Goal: Information Seeking & Learning: Check status

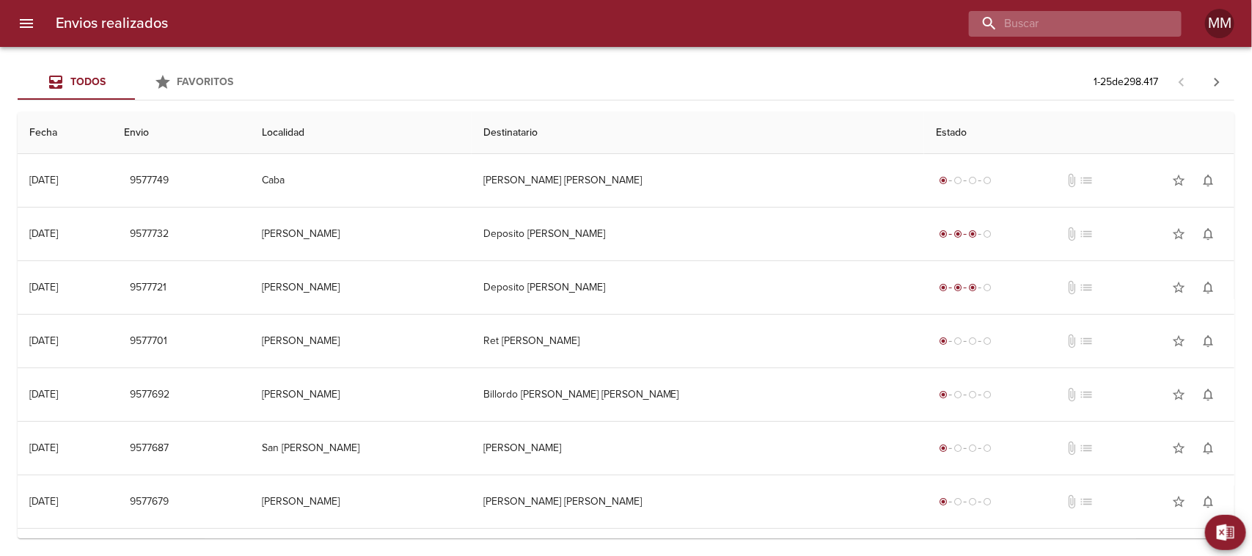
click at [1079, 15] on input "buscar" at bounding box center [1063, 24] width 188 height 26
paste input "[PERSON_NAME]"
type input "[PERSON_NAME]"
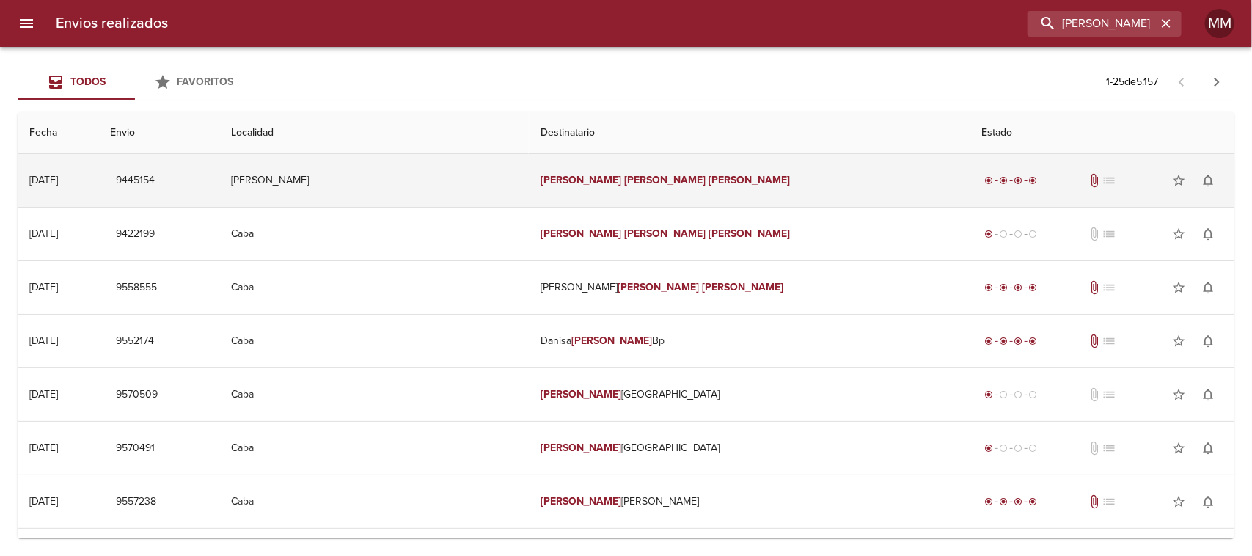
scroll to position [0, 0]
click at [622, 181] on em "[PERSON_NAME]" at bounding box center [581, 180] width 81 height 12
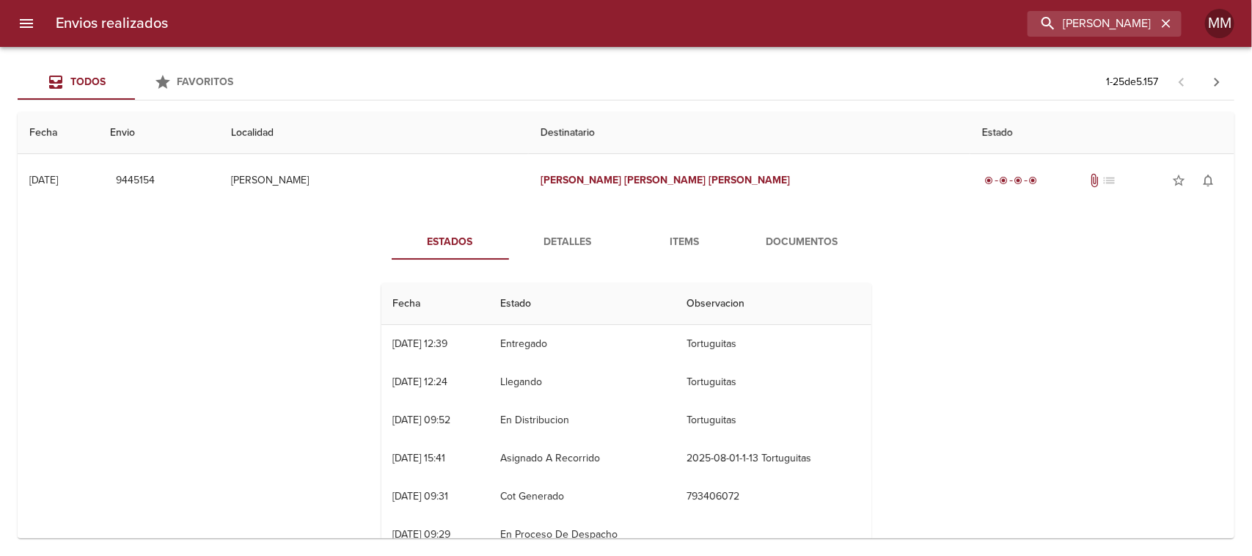
click at [556, 232] on button "Detalles" at bounding box center [567, 242] width 117 height 35
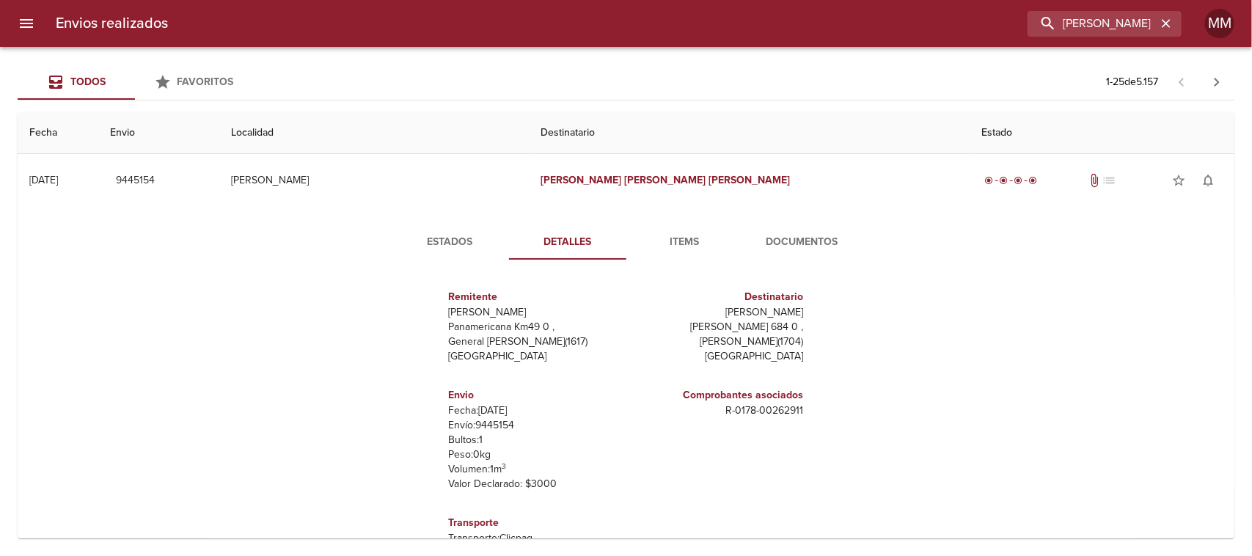
click at [445, 249] on span "Estados" at bounding box center [451, 242] width 100 height 18
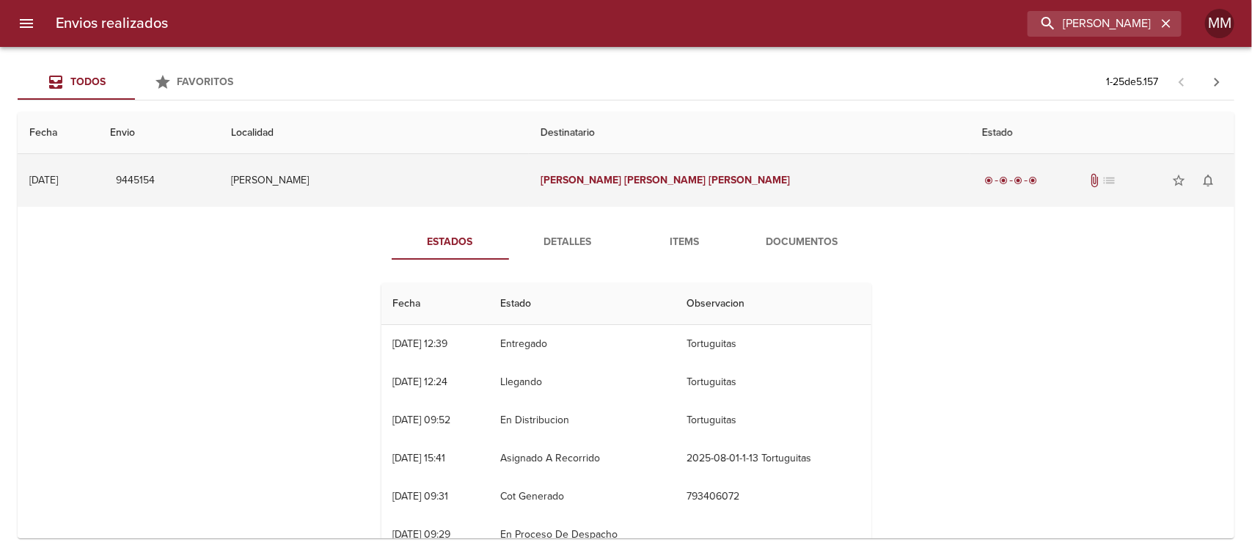
click at [529, 174] on td "[PERSON_NAME]" at bounding box center [374, 180] width 310 height 53
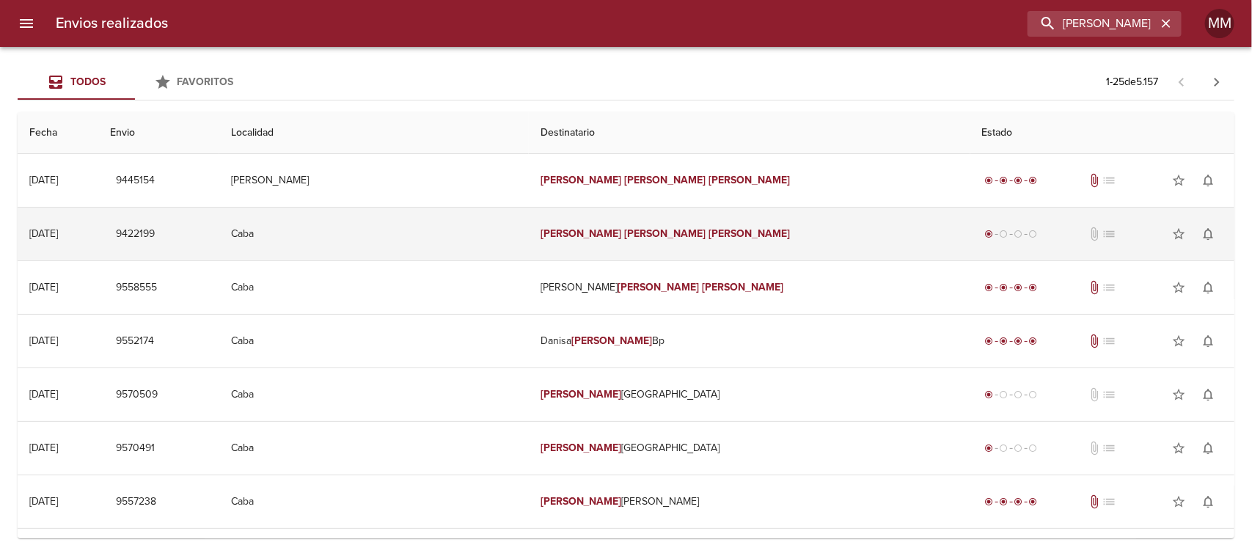
click at [642, 218] on td "[PERSON_NAME]" at bounding box center [750, 234] width 442 height 53
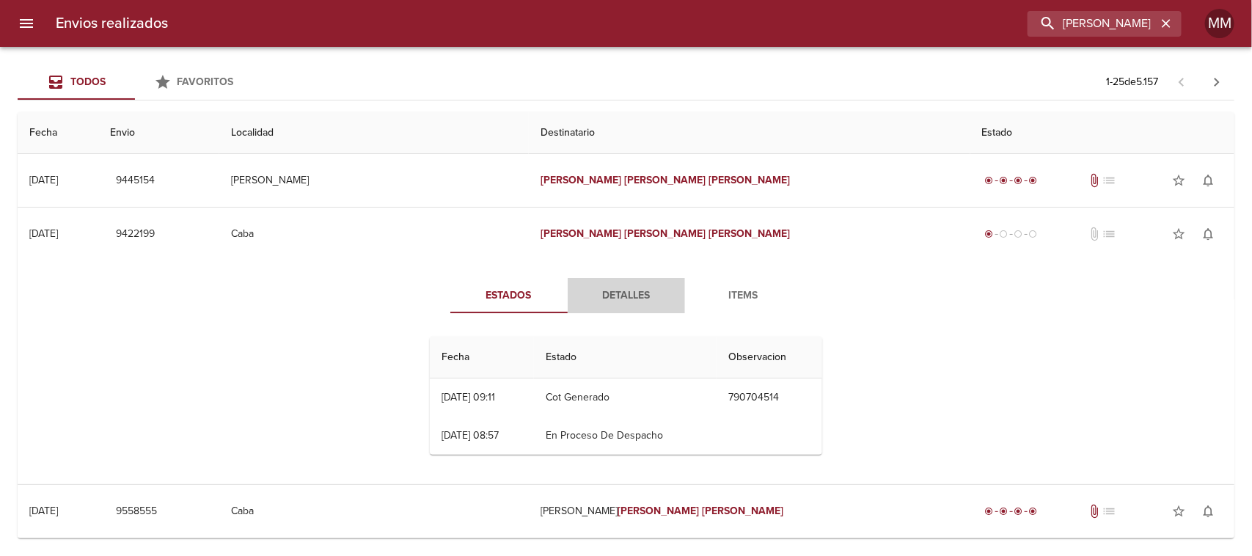
click at [605, 291] on span "Detalles" at bounding box center [627, 296] width 100 height 18
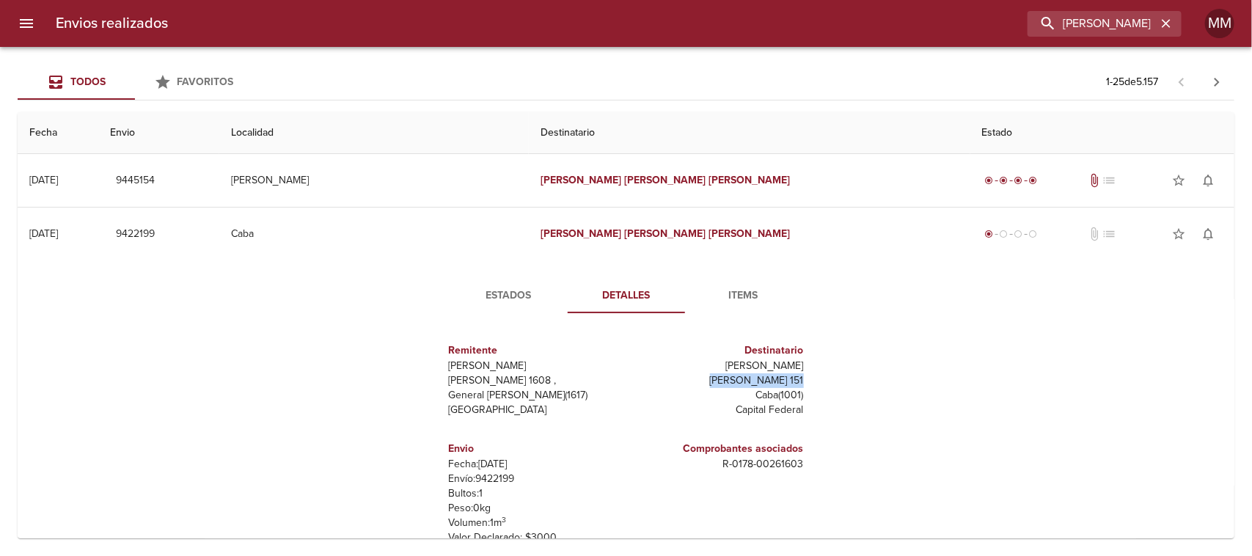
drag, startPoint x: 706, startPoint y: 379, endPoint x: 845, endPoint y: 386, distance: 138.9
click at [845, 386] on div "Estados Detalles Items Remitente [PERSON_NAME] [PERSON_NAME] 1608 , General [PE…" at bounding box center [626, 447] width 1194 height 374
click at [846, 386] on div "Estados Detalles Items Remitente [PERSON_NAME] [PERSON_NAME] 1608 , General [PE…" at bounding box center [626, 447] width 1194 height 374
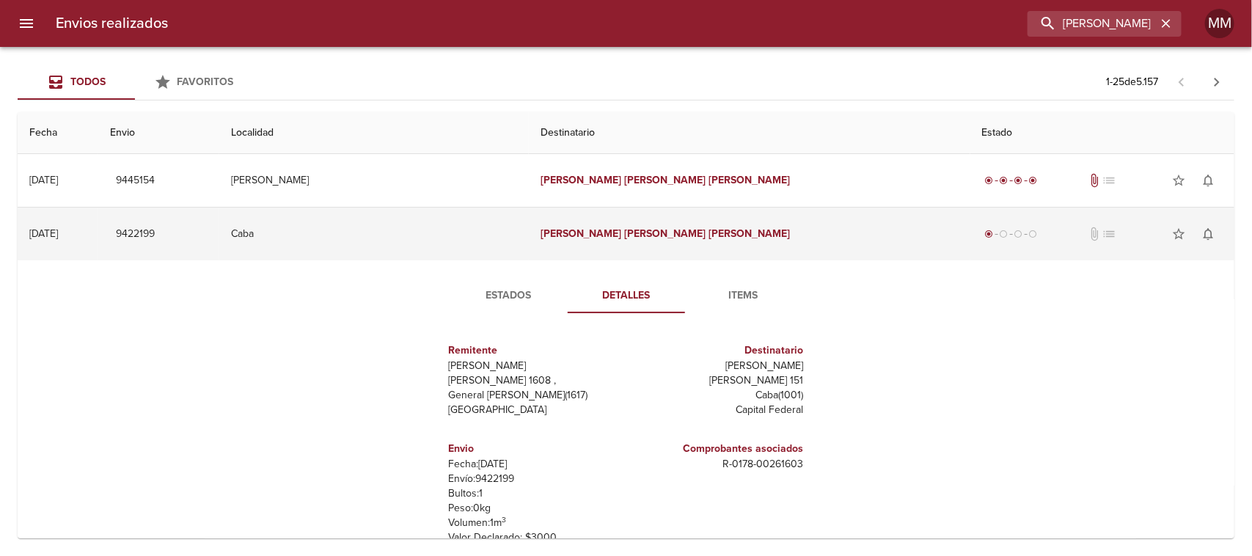
click at [529, 233] on td "Caba" at bounding box center [374, 234] width 310 height 53
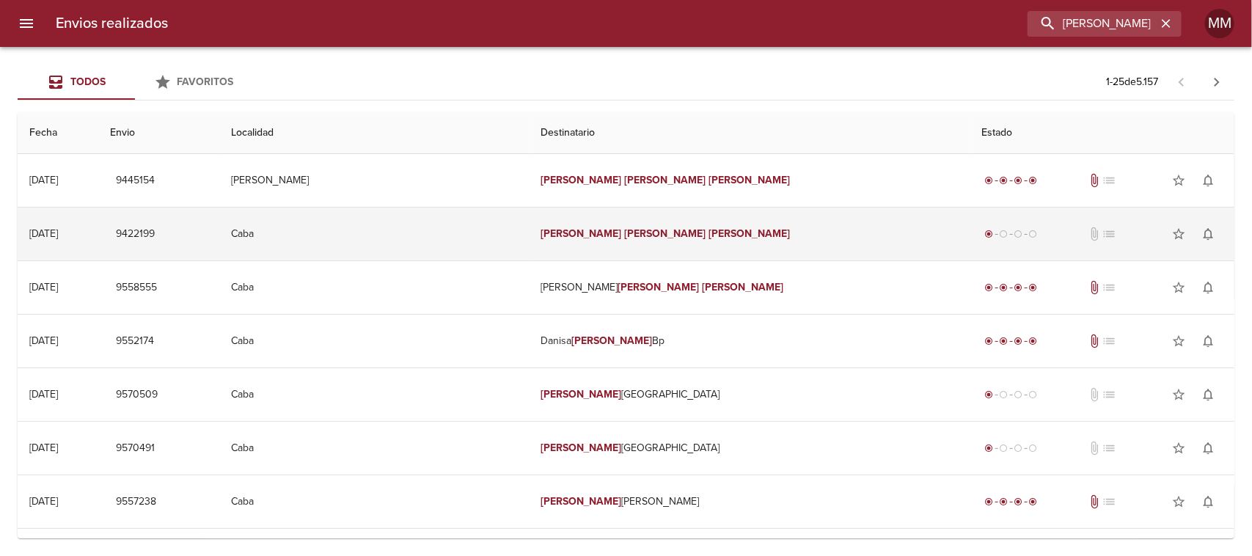
click at [597, 236] on em "[PERSON_NAME]" at bounding box center [581, 233] width 81 height 12
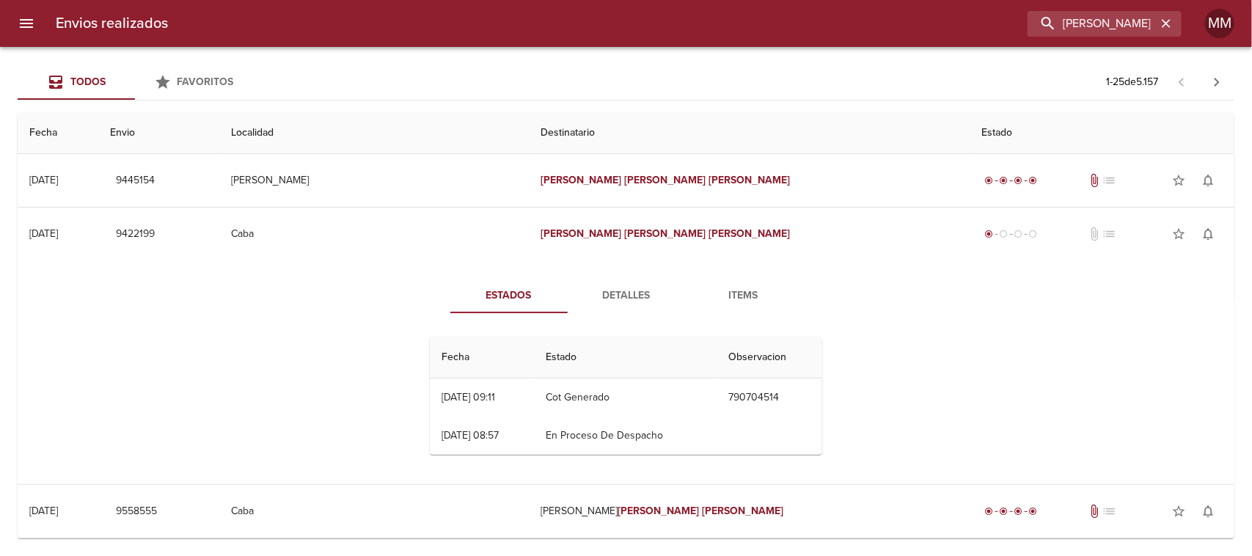
click at [597, 306] on button "Detalles" at bounding box center [626, 295] width 117 height 35
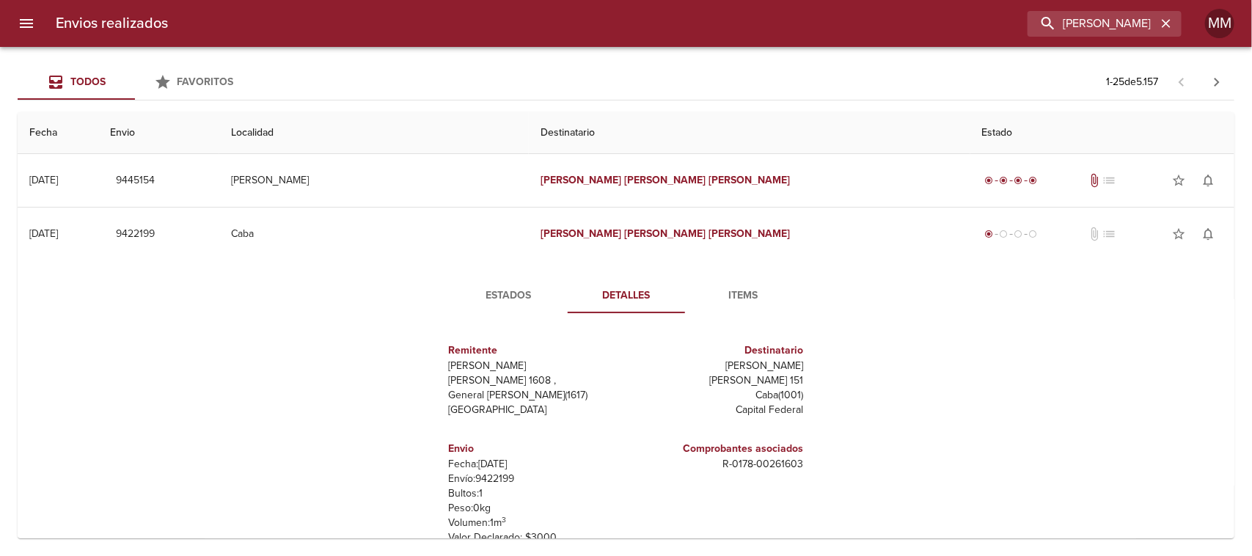
scroll to position [92, 0]
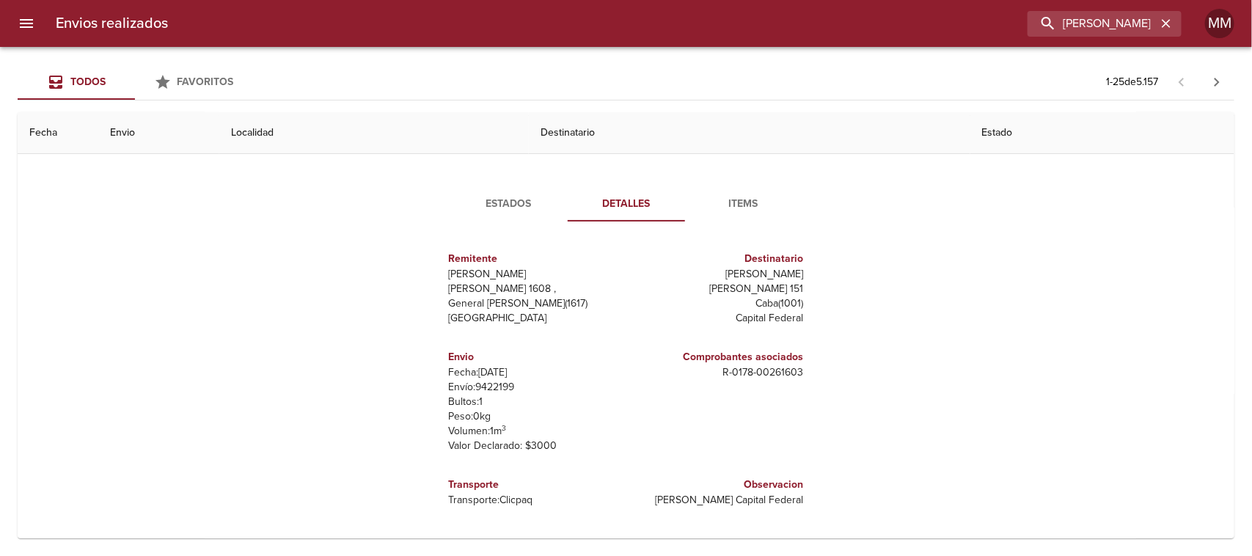
click at [501, 391] on p "Envío: 9422199" at bounding box center [535, 387] width 172 height 15
copy p "9422199"
